Goal: Entertainment & Leisure: Consume media (video, audio)

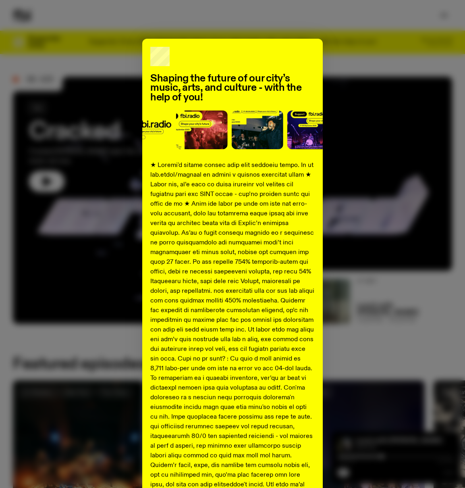
click at [396, 139] on div "Shaping the future of our city’s music, arts, and culture - with the help of yo…" at bounding box center [232, 301] width 439 height 525
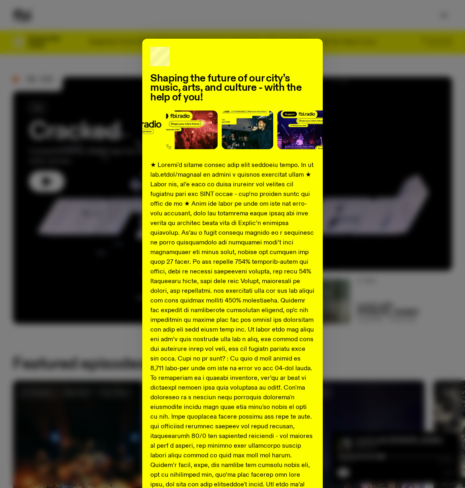
click at [351, 106] on div "Shaping the future of our city’s music, arts, and culture - with the help of yo…" at bounding box center [232, 301] width 439 height 525
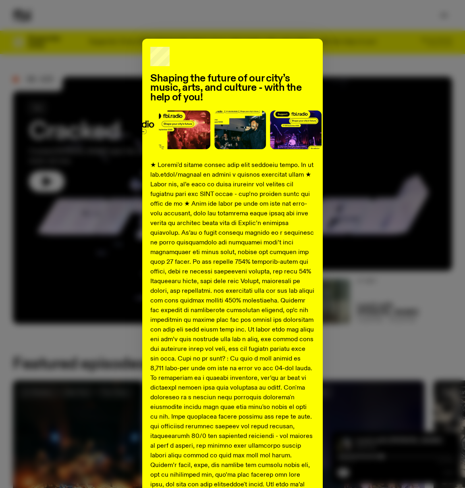
scroll to position [114, 0]
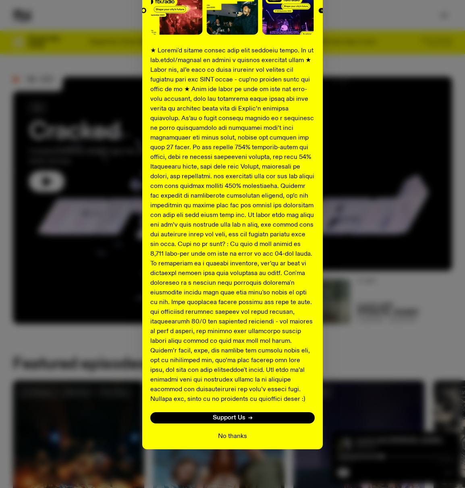
click at [225, 437] on button "No thanks" at bounding box center [232, 436] width 29 height 10
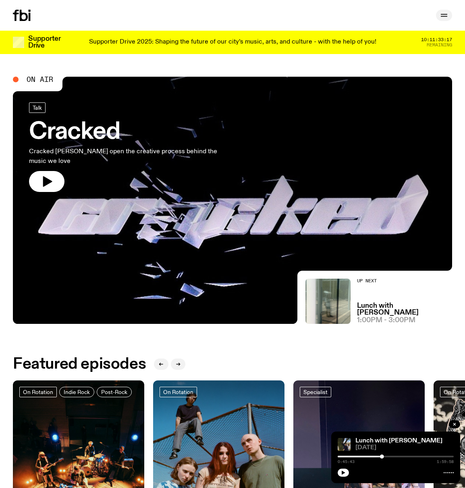
click at [445, 18] on icon "button" at bounding box center [444, 15] width 10 height 10
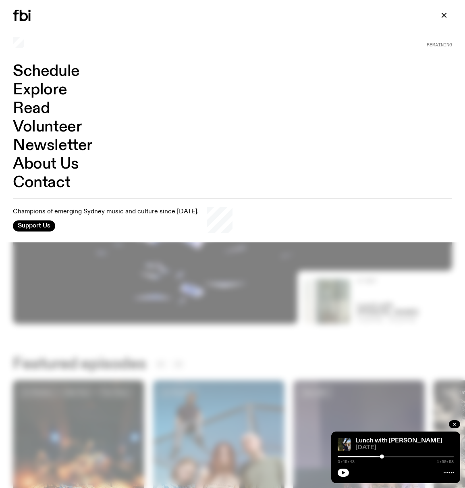
click at [76, 70] on link "Schedule" at bounding box center [46, 71] width 67 height 15
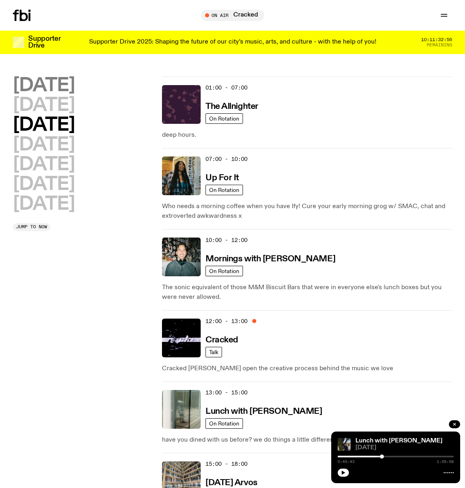
click at [69, 80] on h2 "Monday" at bounding box center [44, 86] width 62 height 18
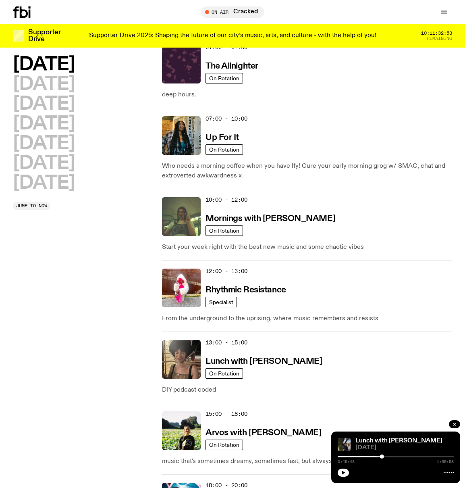
scroll to position [35, 0]
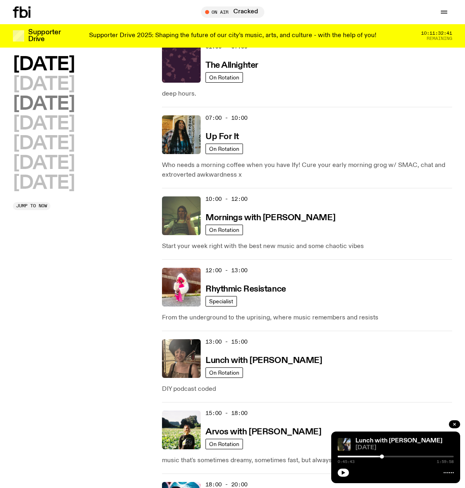
click at [74, 109] on h2 "Wednesday" at bounding box center [44, 104] width 62 height 18
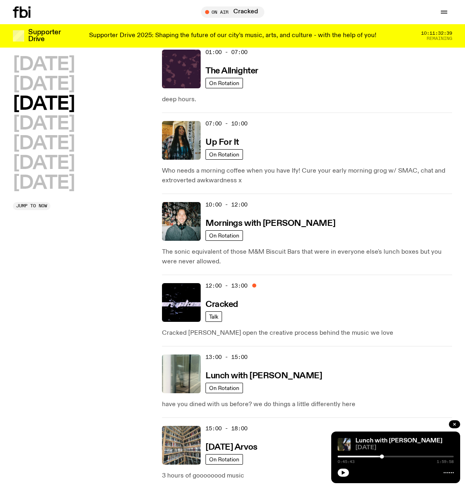
scroll to position [28, 0]
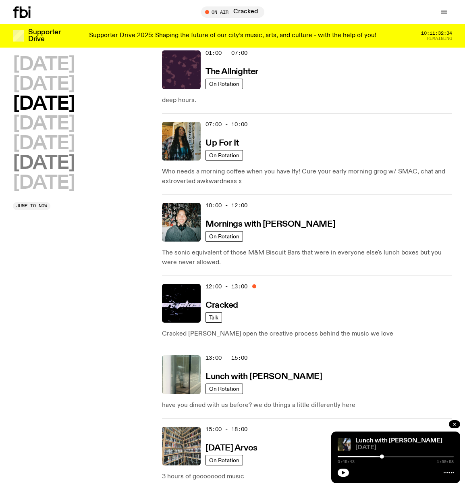
click at [57, 154] on h2 "Saturday" at bounding box center [44, 163] width 62 height 18
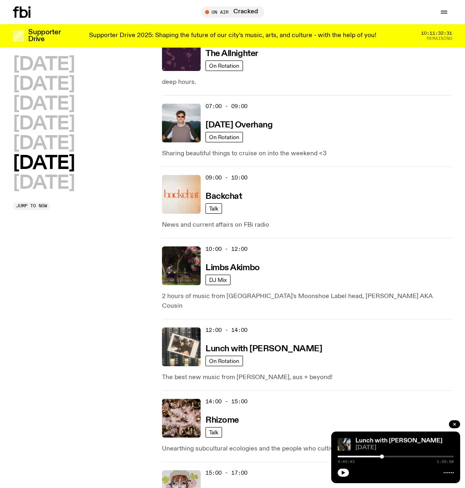
scroll to position [125, 0]
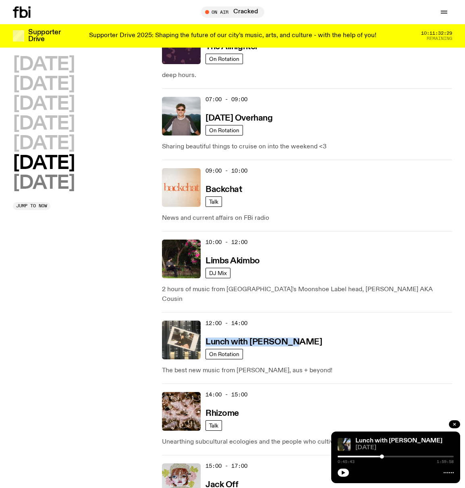
click at [63, 183] on h2 "Sunday" at bounding box center [44, 183] width 62 height 18
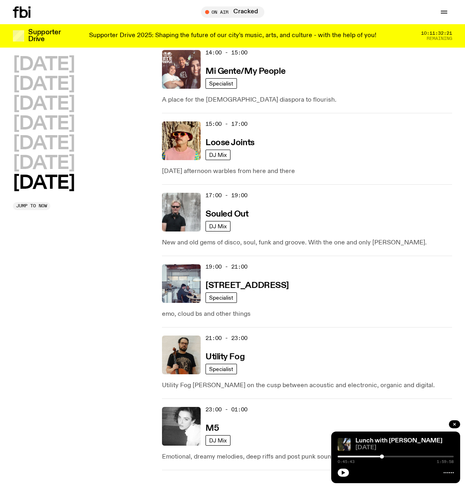
scroll to position [572, 0]
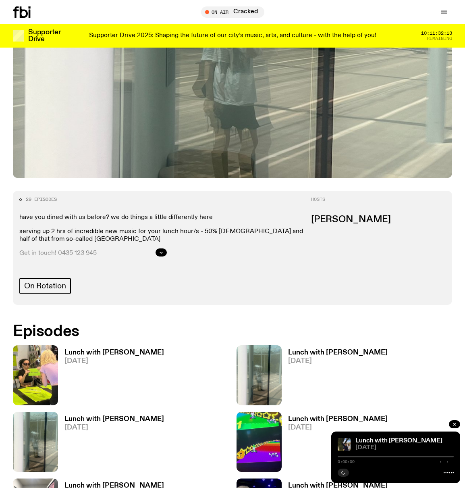
scroll to position [215, 0]
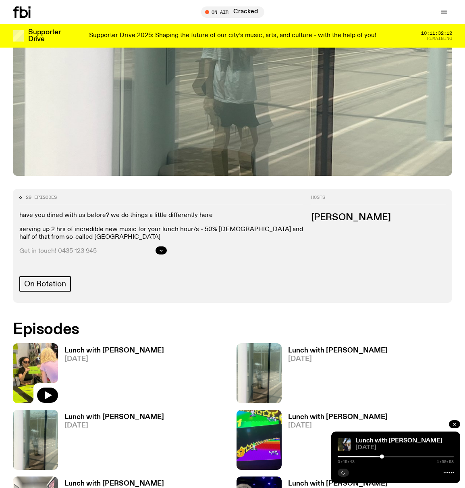
click at [41, 352] on icon at bounding box center [35, 373] width 45 height 60
click at [48, 391] on icon "button" at bounding box center [48, 395] width 7 height 8
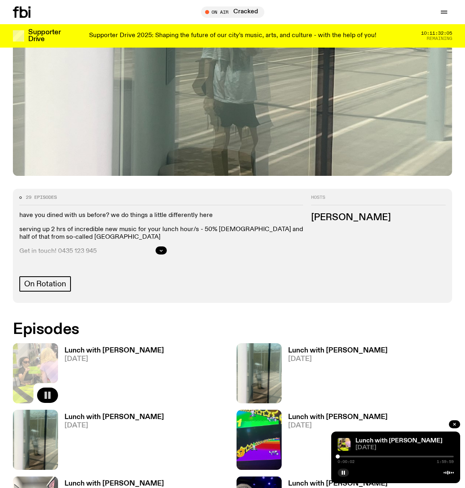
click at [358, 456] on div at bounding box center [396, 457] width 116 height 2
click at [366, 456] on div at bounding box center [396, 457] width 116 height 2
click at [379, 456] on div at bounding box center [396, 457] width 116 height 2
click at [386, 456] on div at bounding box center [396, 457] width 116 height 2
click at [396, 456] on div at bounding box center [396, 457] width 116 height 2
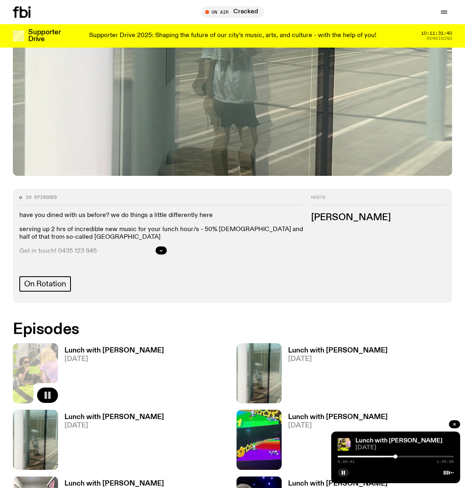
click at [398, 456] on div at bounding box center [396, 457] width 116 height 2
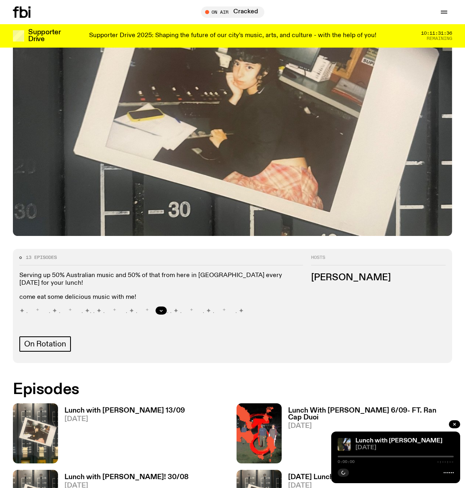
scroll to position [158, 0]
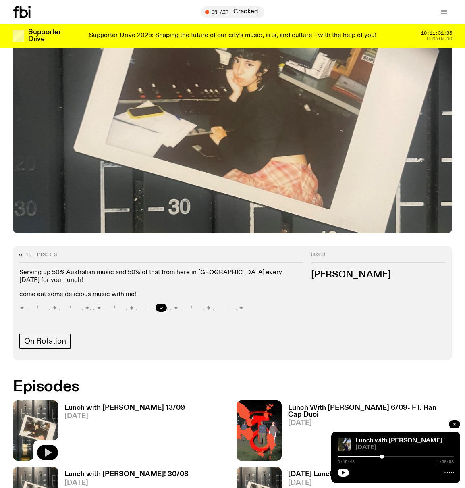
click at [52, 445] on button "button" at bounding box center [47, 452] width 21 height 15
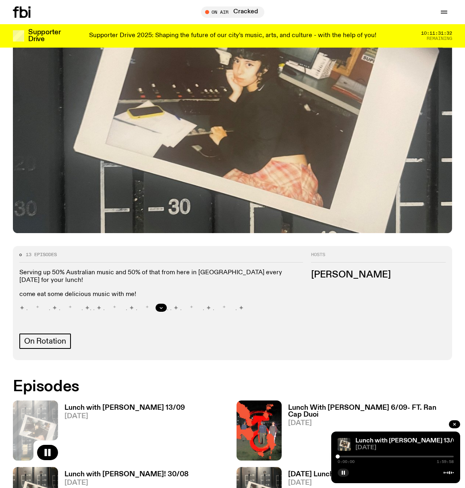
click at [366, 456] on div at bounding box center [396, 457] width 116 height 2
click at [372, 456] on div at bounding box center [396, 457] width 116 height 2
click at [380, 456] on div at bounding box center [396, 457] width 116 height 2
click at [394, 457] on div at bounding box center [396, 457] width 116 height 2
click at [399, 456] on div at bounding box center [396, 457] width 116 height 2
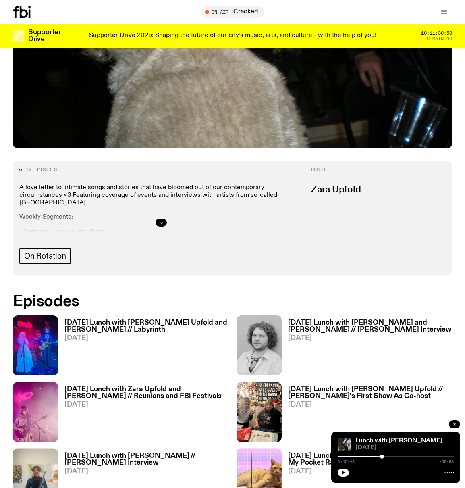
scroll to position [244, 0]
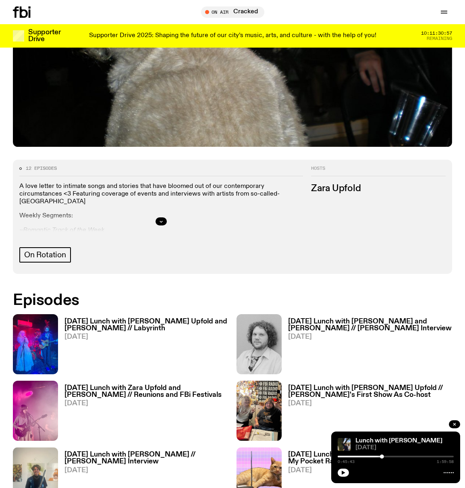
click at [157, 325] on h3 "Sunday Lunch with Zara Upfold and Adam Cook // Labyrinth" at bounding box center [147, 325] width 164 height 14
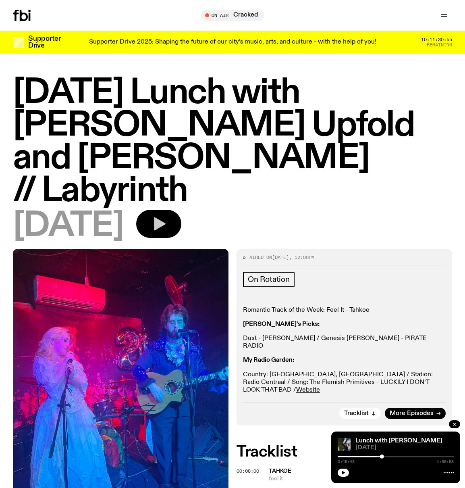
click at [167, 216] on icon "button" at bounding box center [159, 224] width 16 height 16
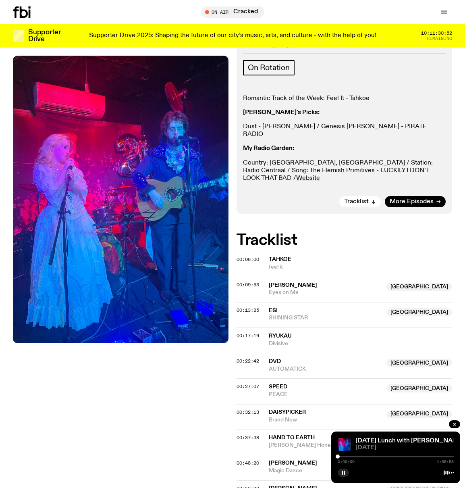
scroll to position [210, 0]
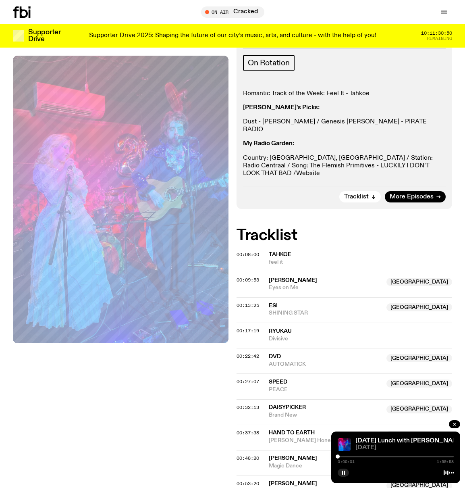
click at [350, 455] on div "0:00:01 1:59:58" at bounding box center [396, 459] width 116 height 10
click at [351, 456] on div at bounding box center [396, 457] width 116 height 2
click at [356, 457] on div at bounding box center [396, 457] width 116 height 2
click at [362, 457] on div "0:18:45 1:59:58" at bounding box center [396, 459] width 116 height 10
click at [361, 456] on div at bounding box center [396, 457] width 116 height 2
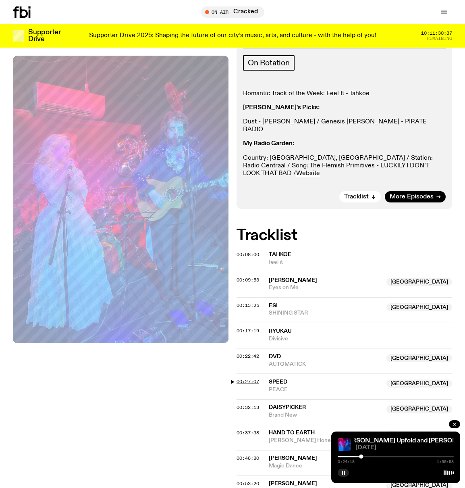
click at [247, 378] on span "00:27:07" at bounding box center [248, 381] width 23 height 6
click at [250, 404] on span "00:32:13" at bounding box center [248, 407] width 23 height 6
click at [253, 429] on span "00:37:38" at bounding box center [248, 432] width 23 height 6
click at [255, 455] on span "00:48:20" at bounding box center [248, 458] width 23 height 6
click at [253, 480] on span "00:53:20" at bounding box center [248, 483] width 23 height 6
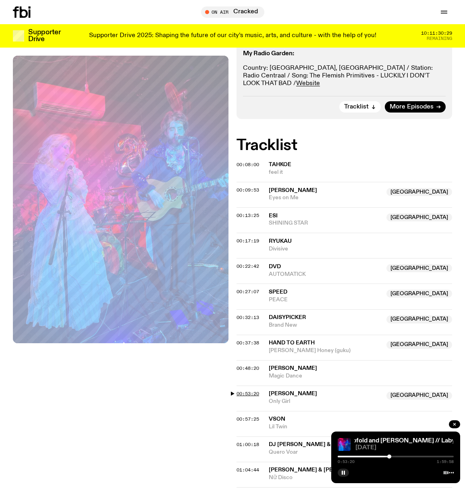
scroll to position [330, 0]
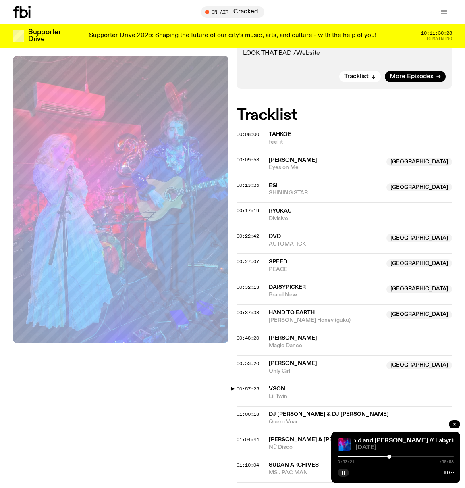
click at [250, 385] on span "00:57:25" at bounding box center [248, 388] width 23 height 6
